Goal: Transaction & Acquisition: Subscribe to service/newsletter

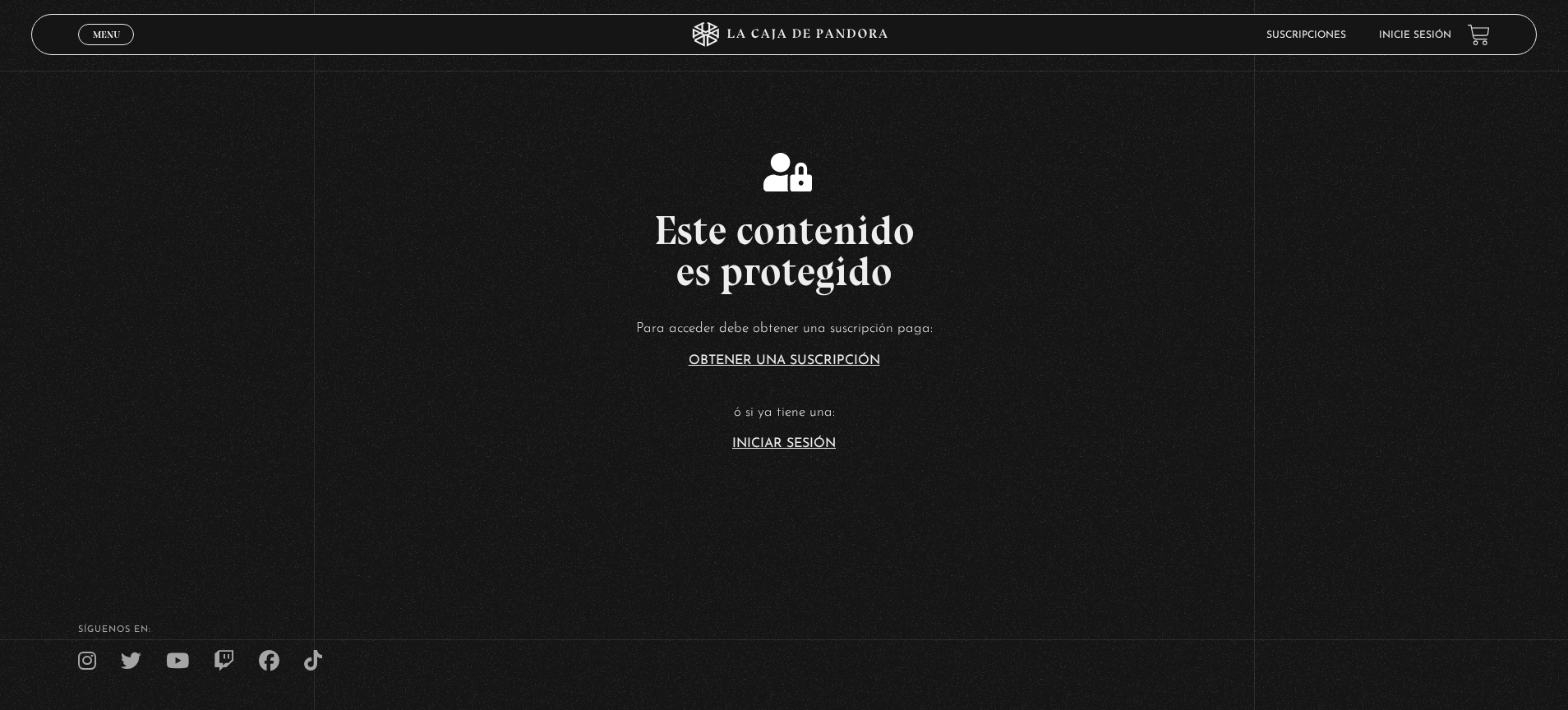
click at [93, 34] on span "Menu" at bounding box center [107, 35] width 27 height 10
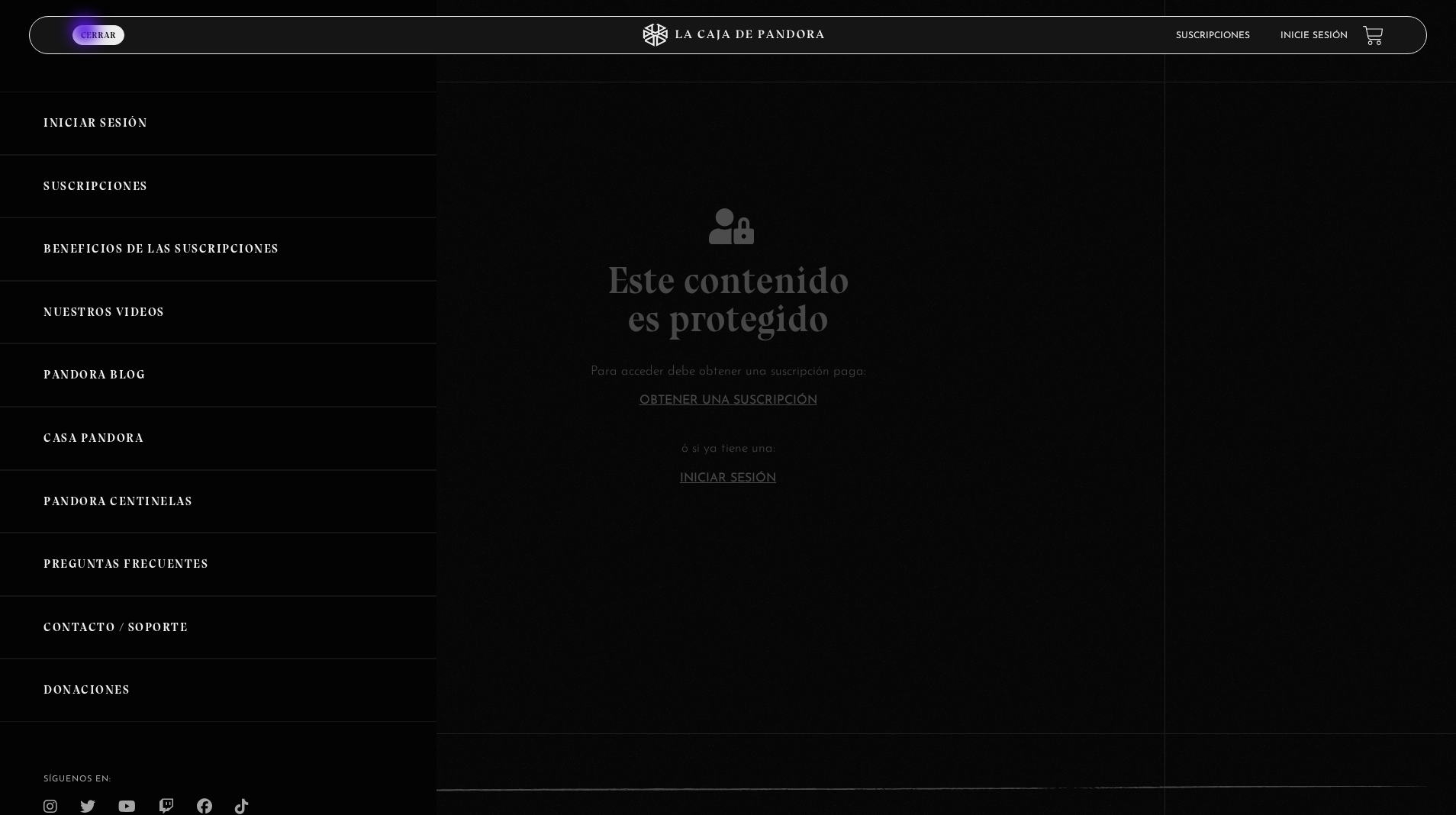
click at [734, 467] on div at bounding box center [728, 408] width 1456 height 815
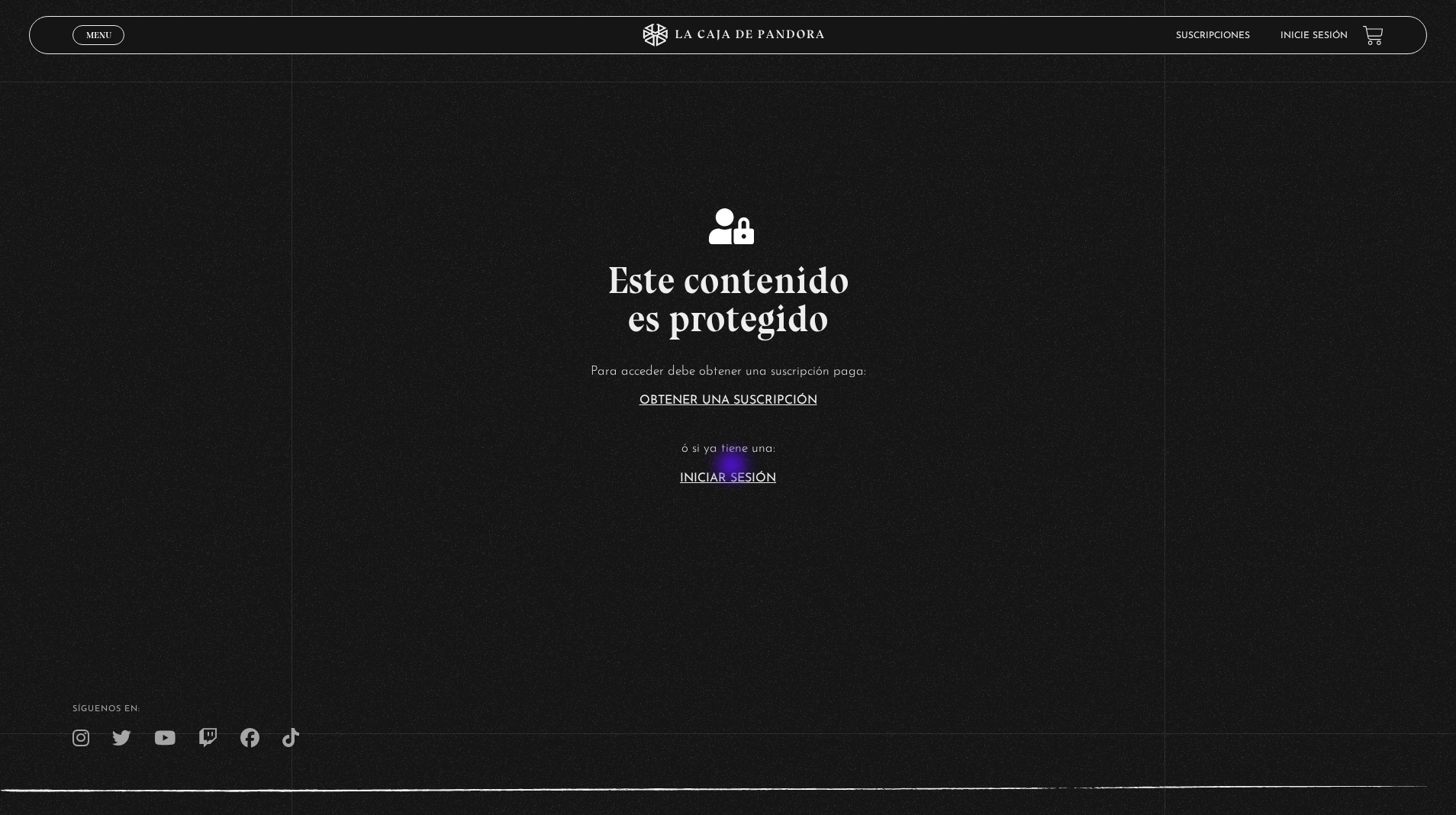
click at [733, 478] on link "Iniciar Sesión" at bounding box center [727, 478] width 96 height 12
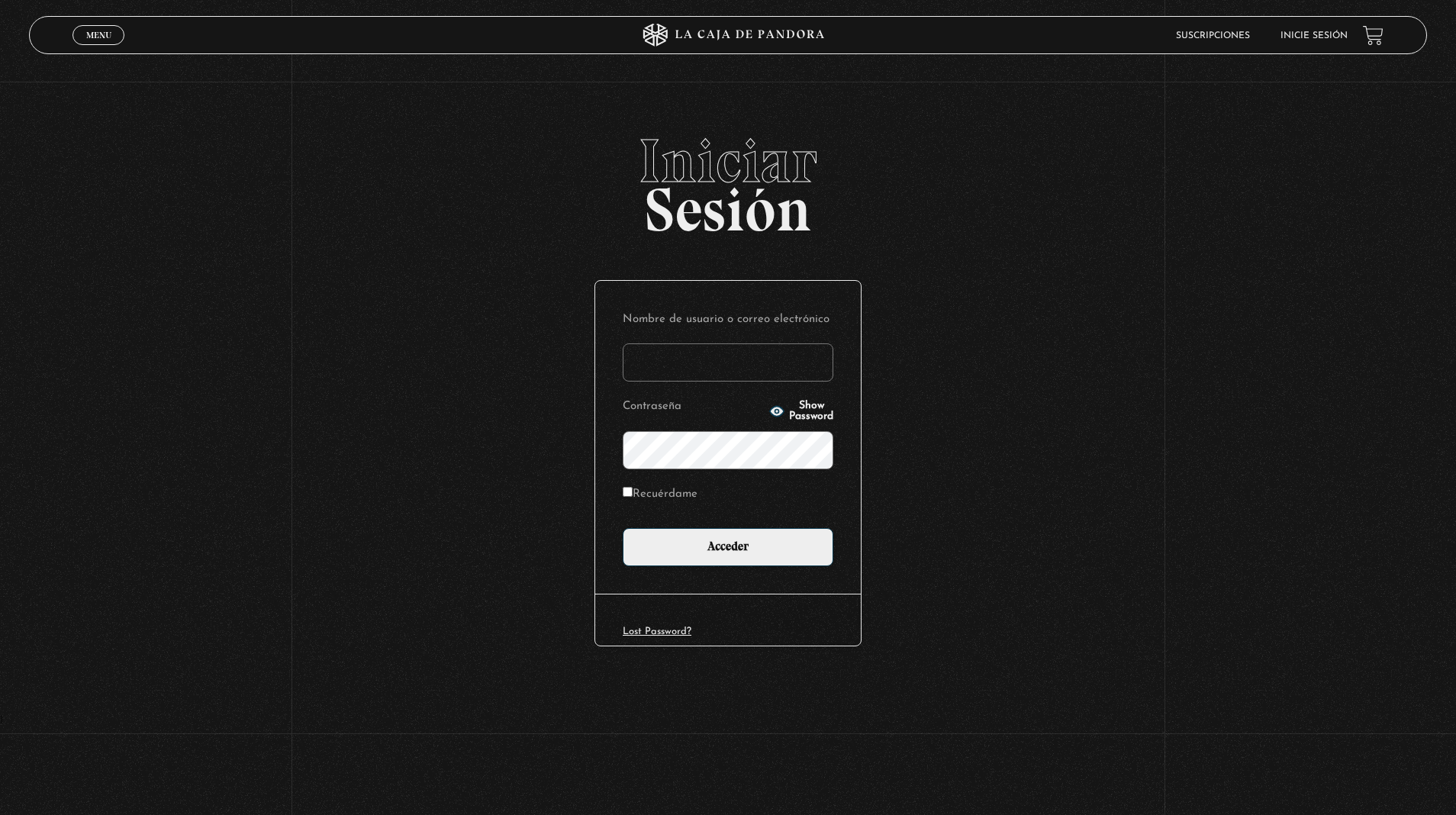
click at [710, 356] on input "Nombre de usuario o correo electrónico" at bounding box center [727, 363] width 210 height 38
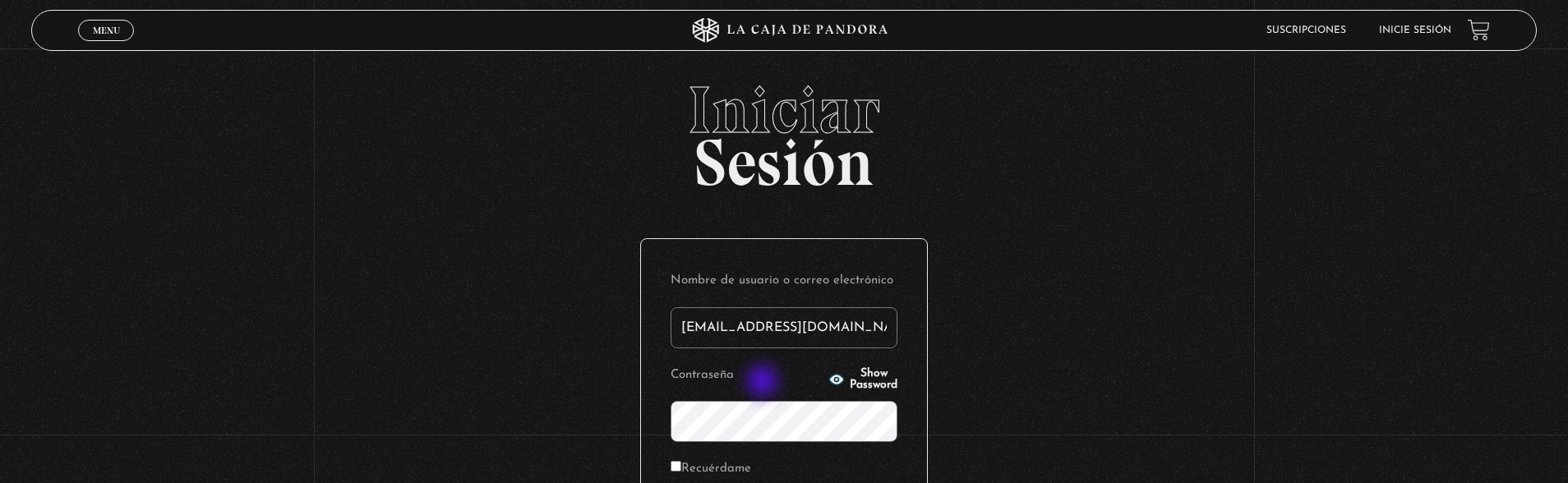
type input "[EMAIL_ADDRESS][DOMAIN_NAME]"
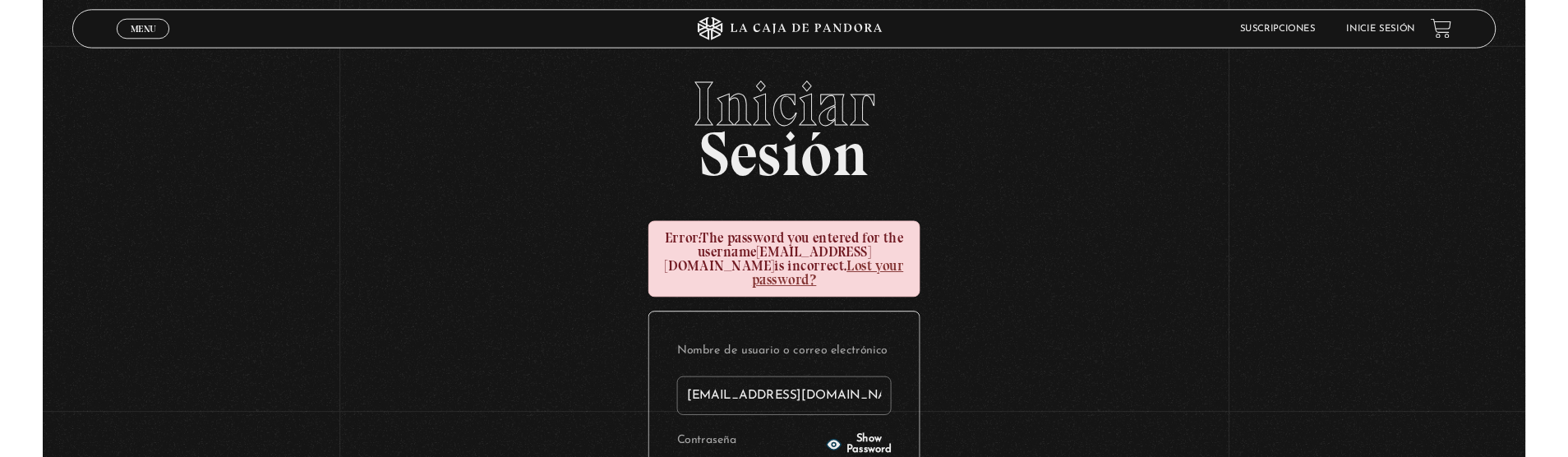
scroll to position [34, 0]
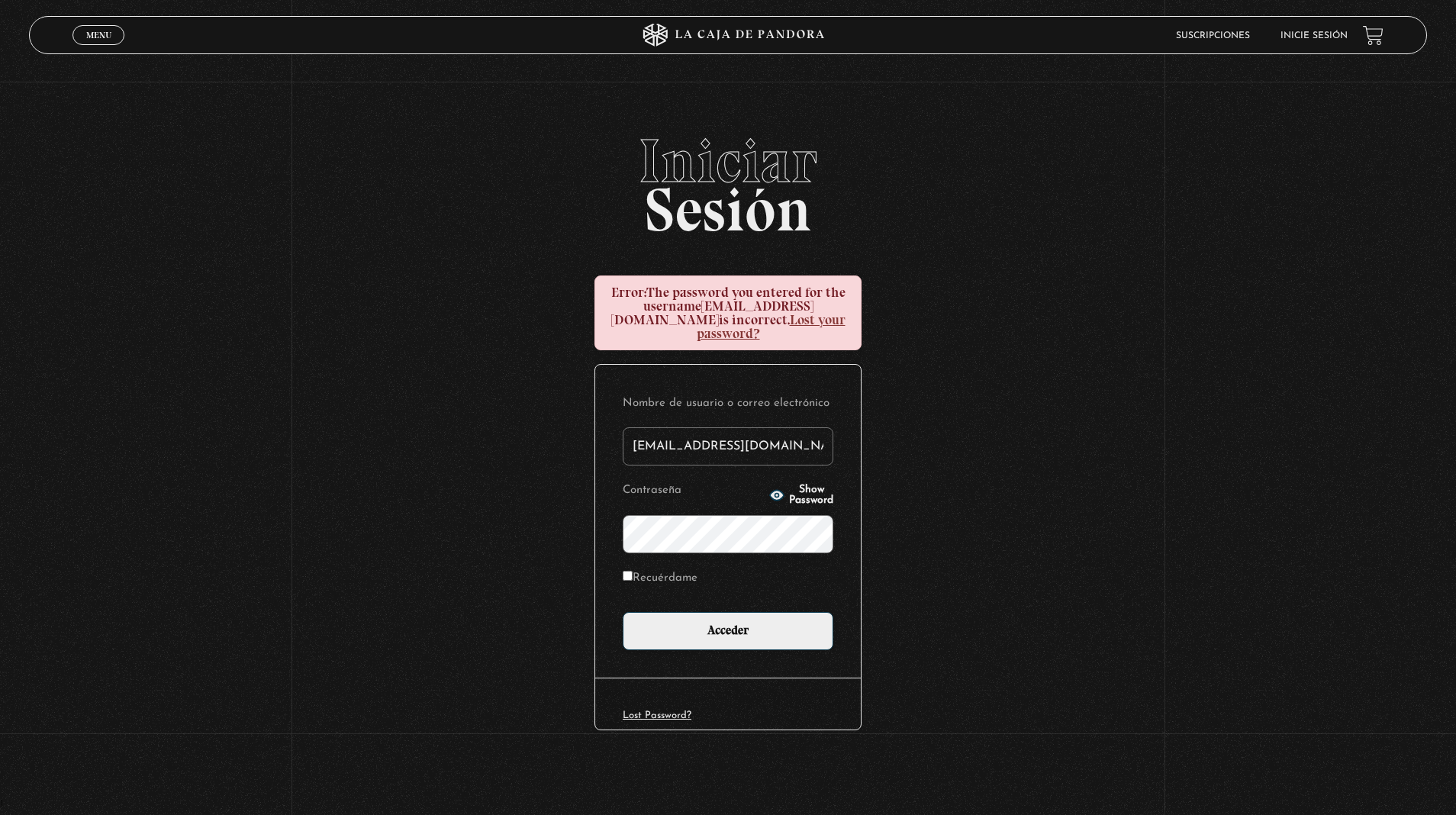
click at [85, 43] on link "Menu Cerrar" at bounding box center [98, 35] width 52 height 20
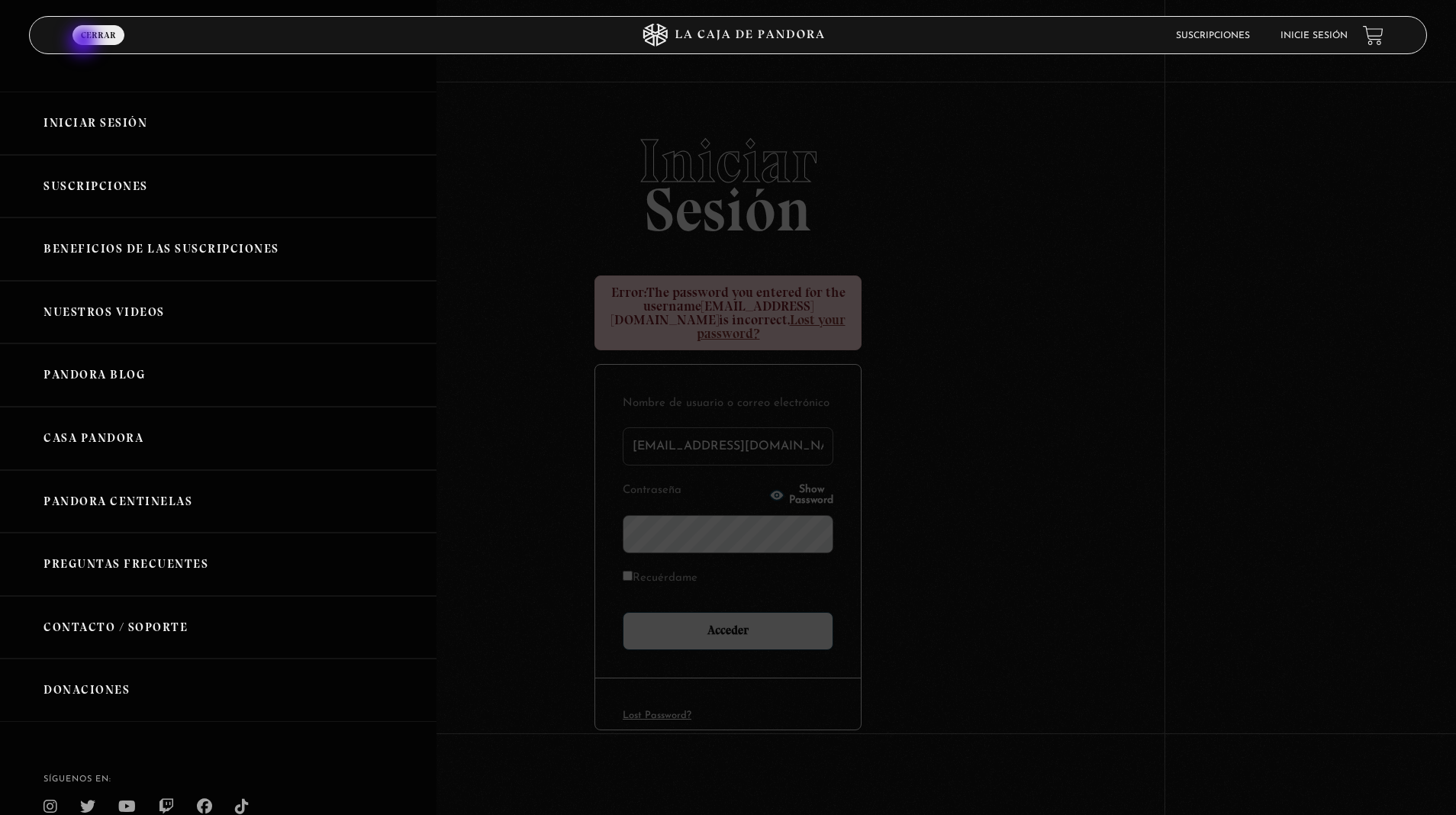
click at [85, 195] on link "Suscripciones" at bounding box center [218, 187] width 437 height 64
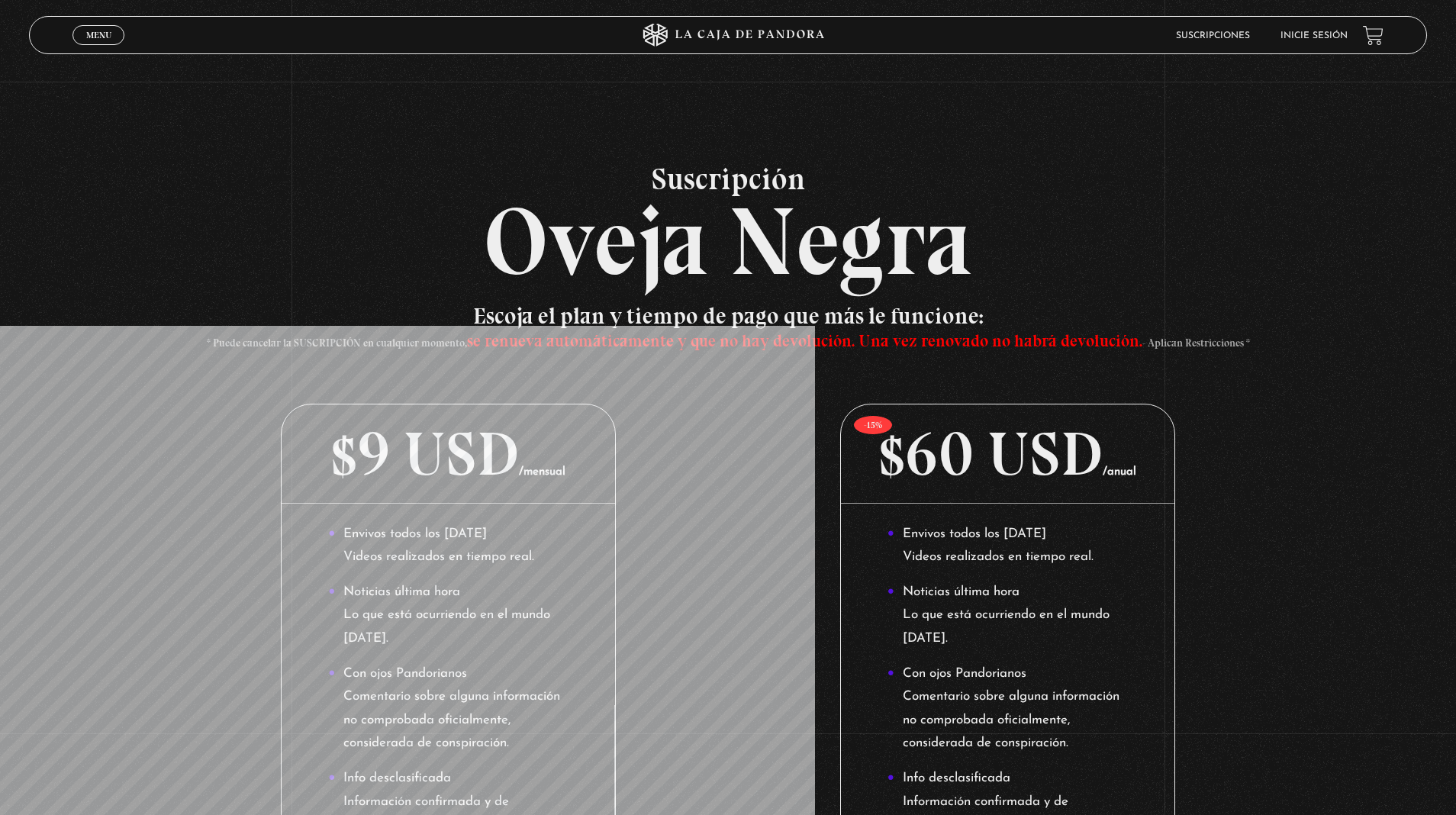
click at [569, 340] on span "se renueva automáticamente y que no hay devolución. Una vez renovado no habrá d…" at bounding box center [804, 341] width 676 height 21
click at [1057, 346] on span "se renueva automáticamente y que no hay devolución. Una vez renovado no habrá d…" at bounding box center [804, 341] width 676 height 21
click at [869, 424] on p "$60 USD /anual" at bounding box center [1007, 454] width 334 height 99
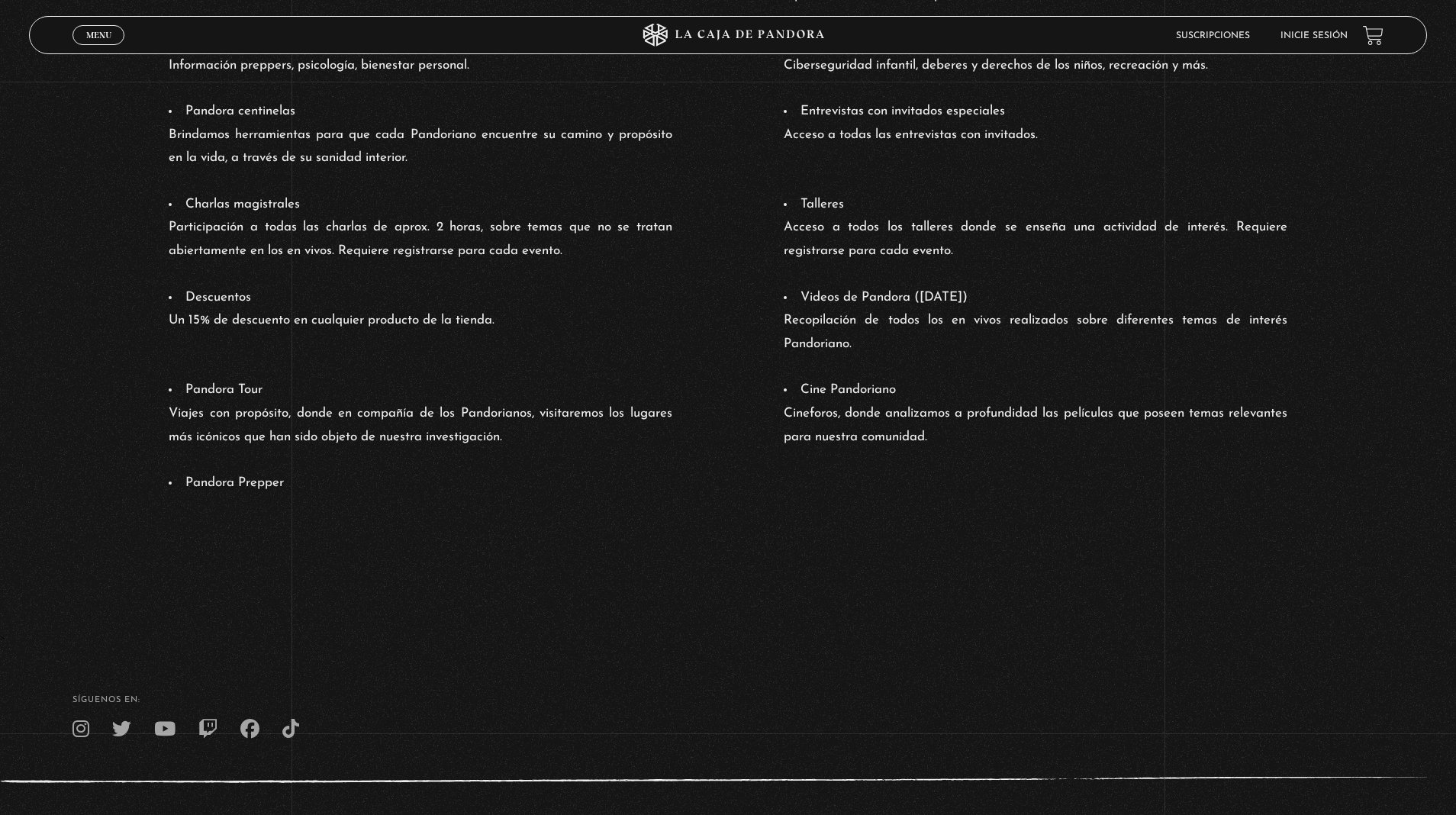
scroll to position [1165, 0]
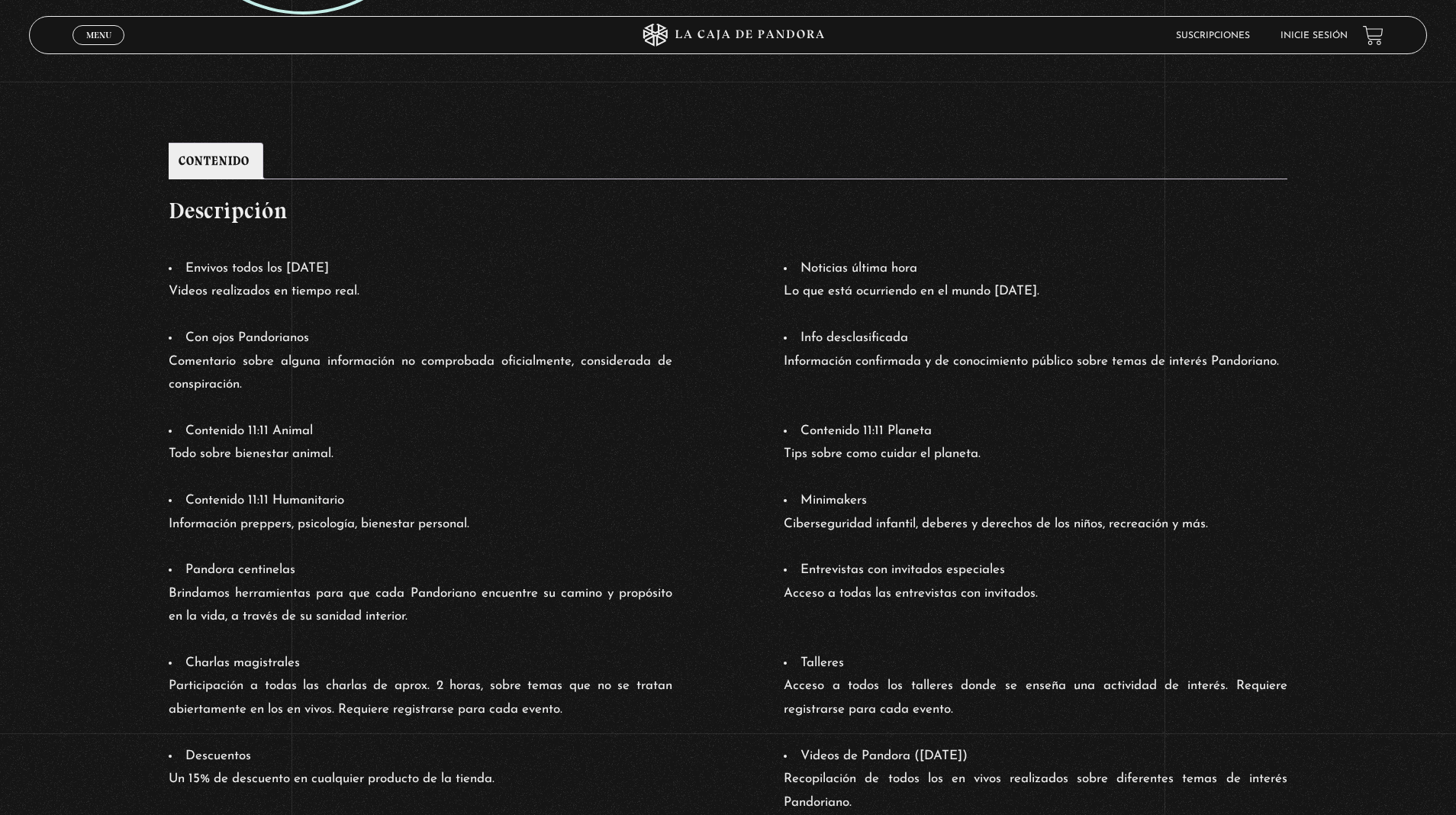
type button "388"
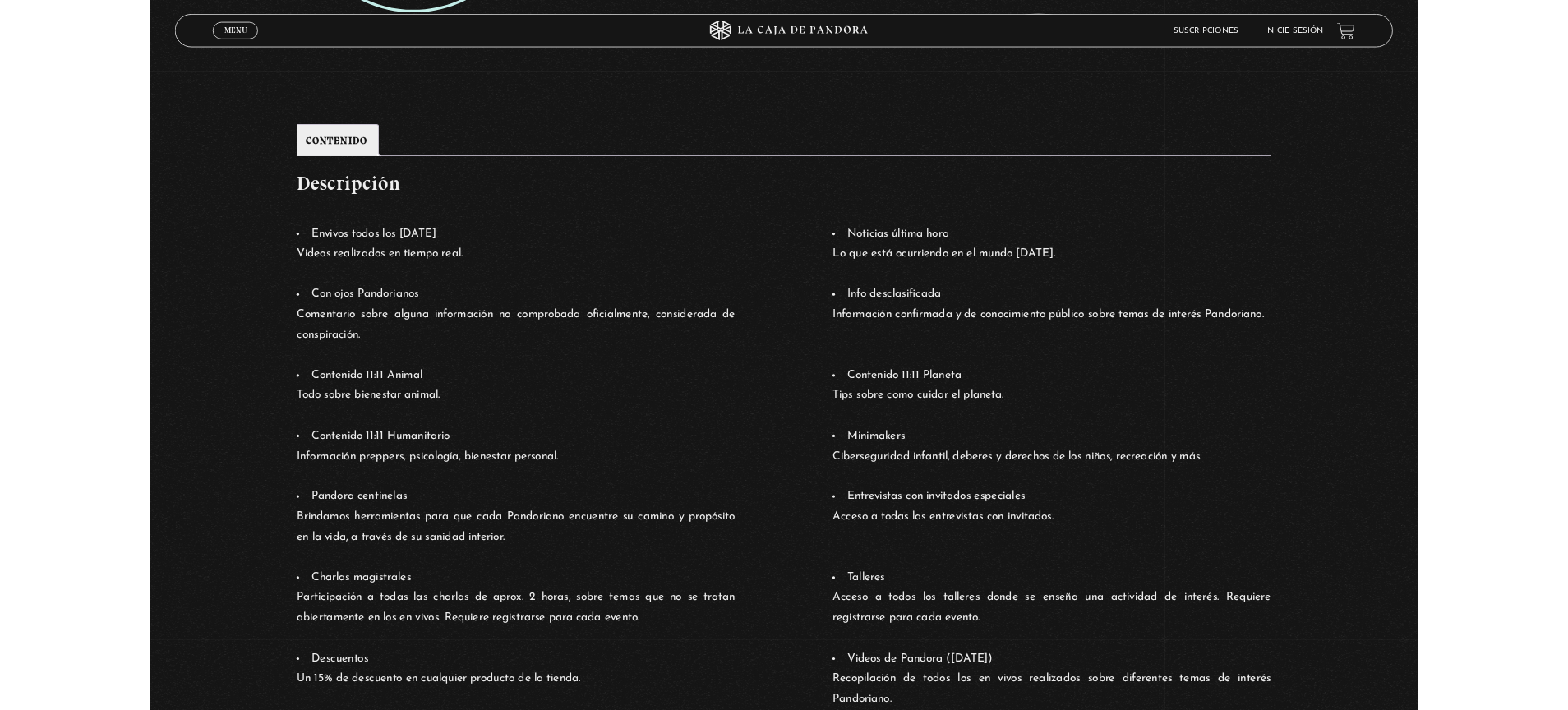
scroll to position [420, 0]
